Goal: Find contact information: Find contact information

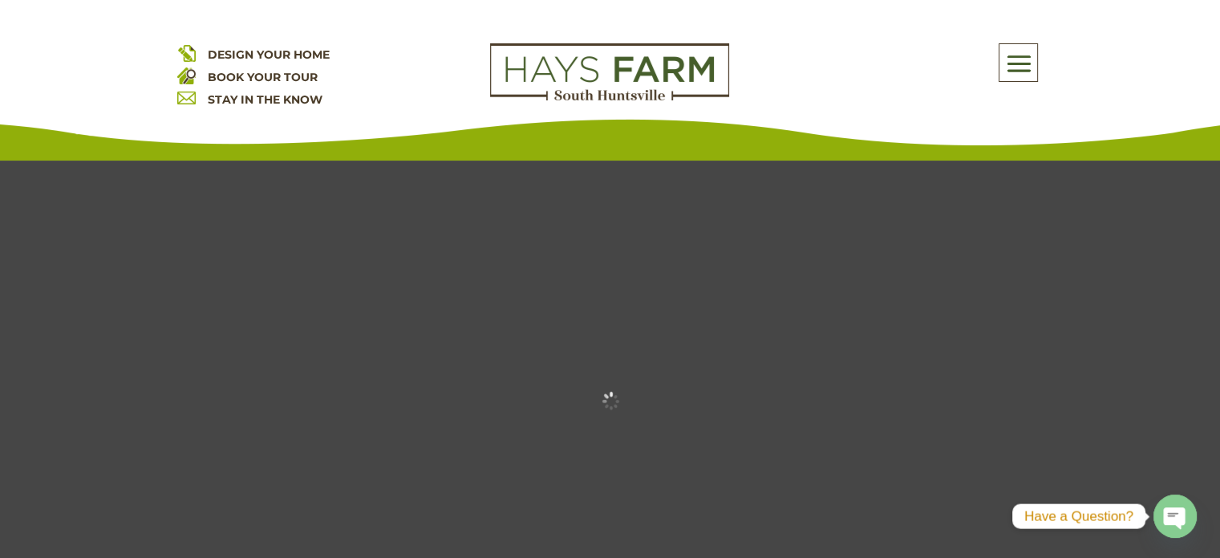
click at [1012, 53] on div "Rates as low as 5.75%* with our preferred lender Get More Details X" at bounding box center [610, 27] width 1220 height 55
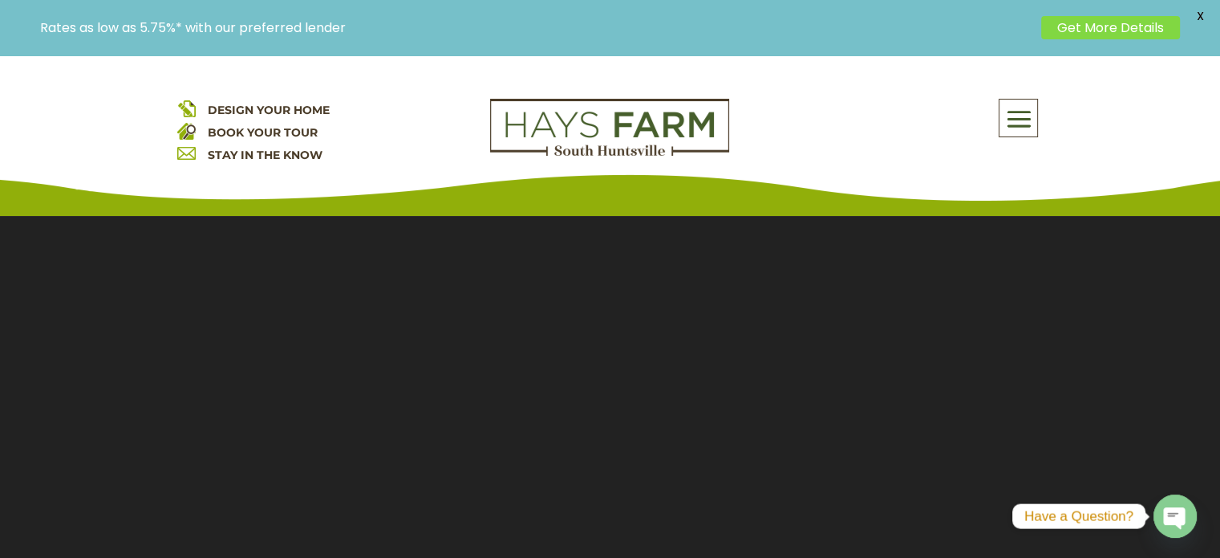
click at [1020, 117] on span at bounding box center [1019, 119] width 38 height 37
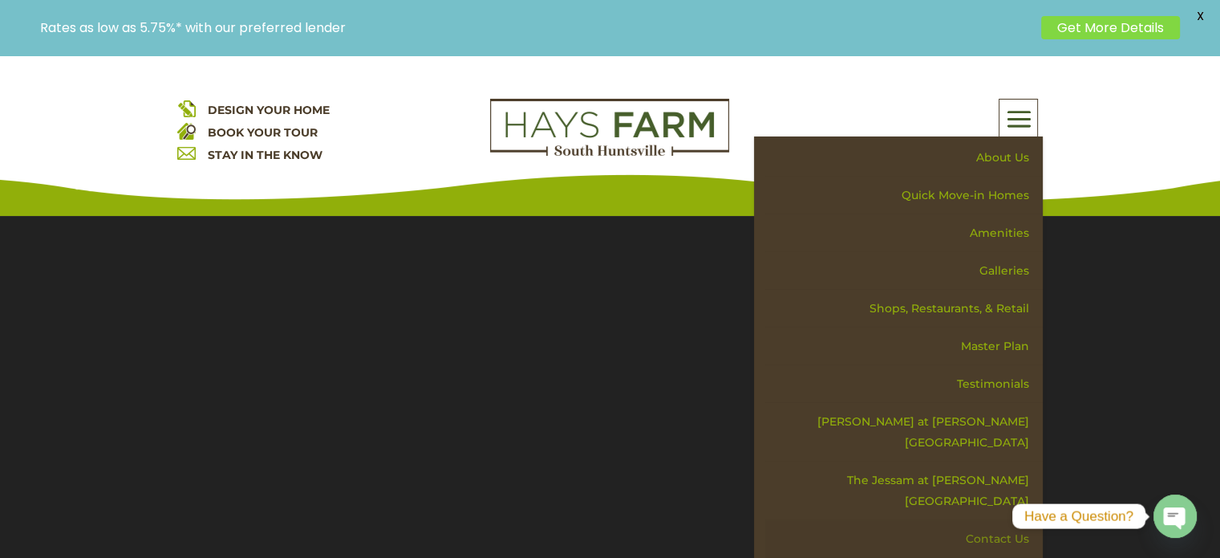
click at [995, 520] on link "Contact Us" at bounding box center [904, 539] width 278 height 38
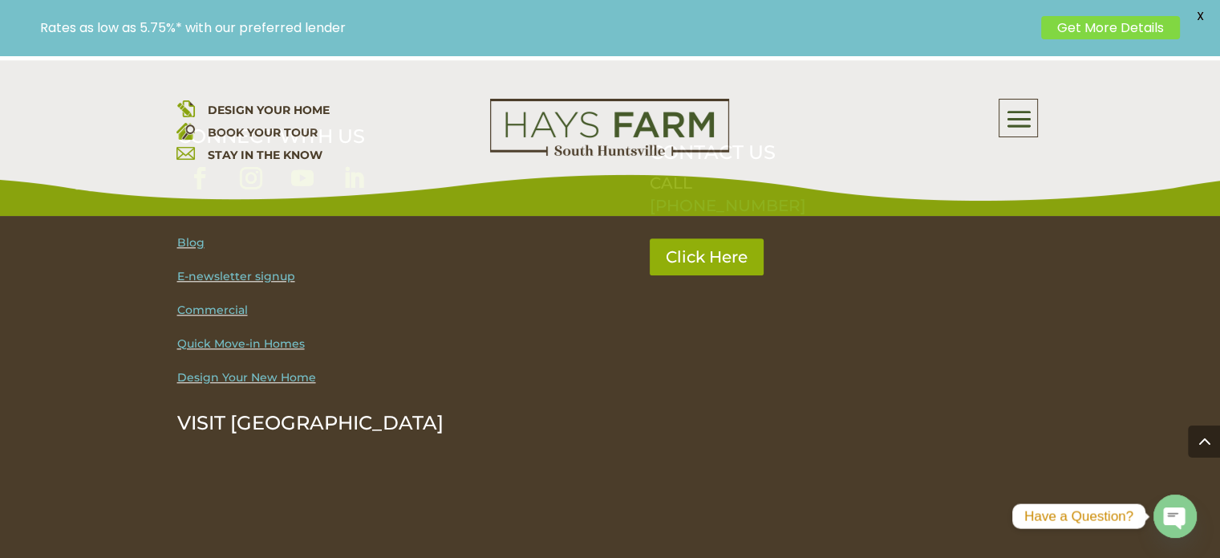
scroll to position [1444, 0]
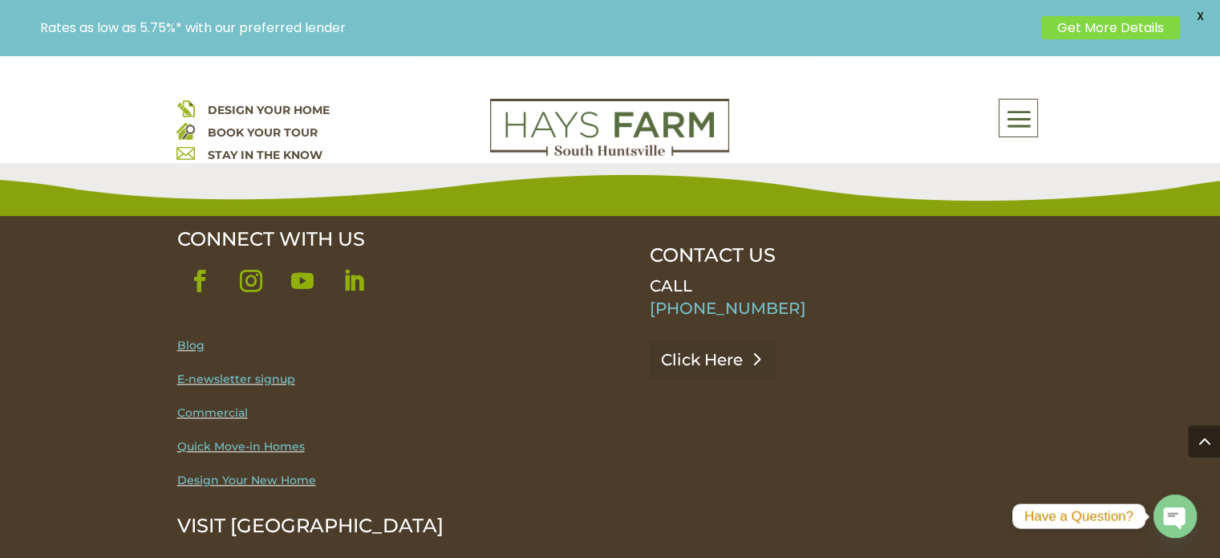
click at [712, 341] on link "Click Here" at bounding box center [712, 359] width 125 height 37
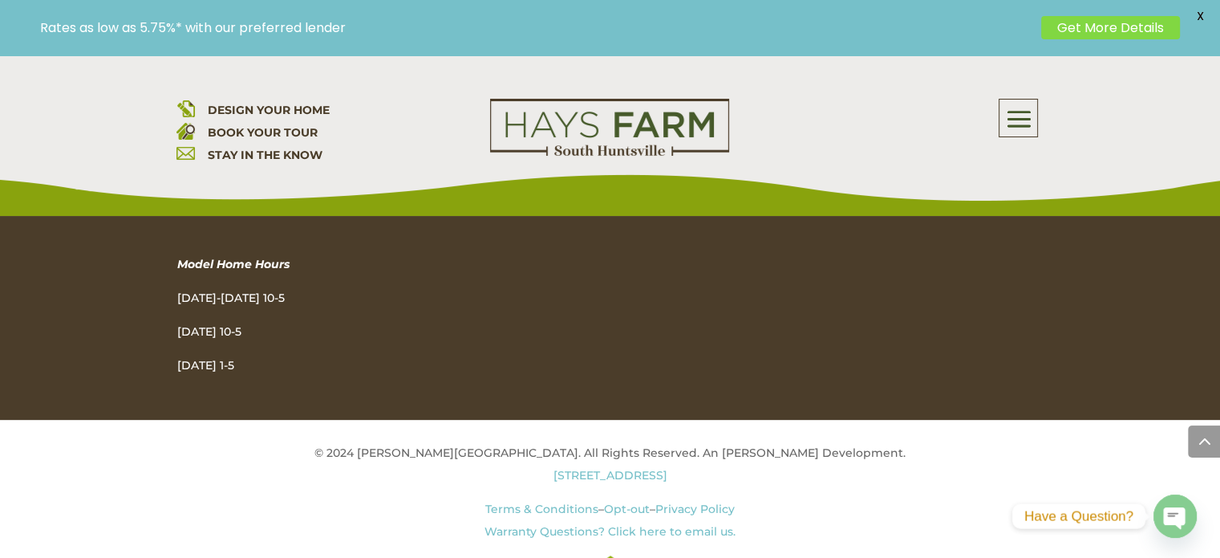
scroll to position [2417, 0]
click at [558, 501] on link "Terms & Conditions" at bounding box center [541, 508] width 113 height 14
click at [632, 501] on link "Opt-out" at bounding box center [627, 508] width 46 height 14
click at [709, 501] on link "Privacy Policy" at bounding box center [694, 508] width 79 height 14
click at [712, 524] on link "Warranty Questions? Click here to email us." at bounding box center [610, 531] width 251 height 14
